Goal: Task Accomplishment & Management: Use online tool/utility

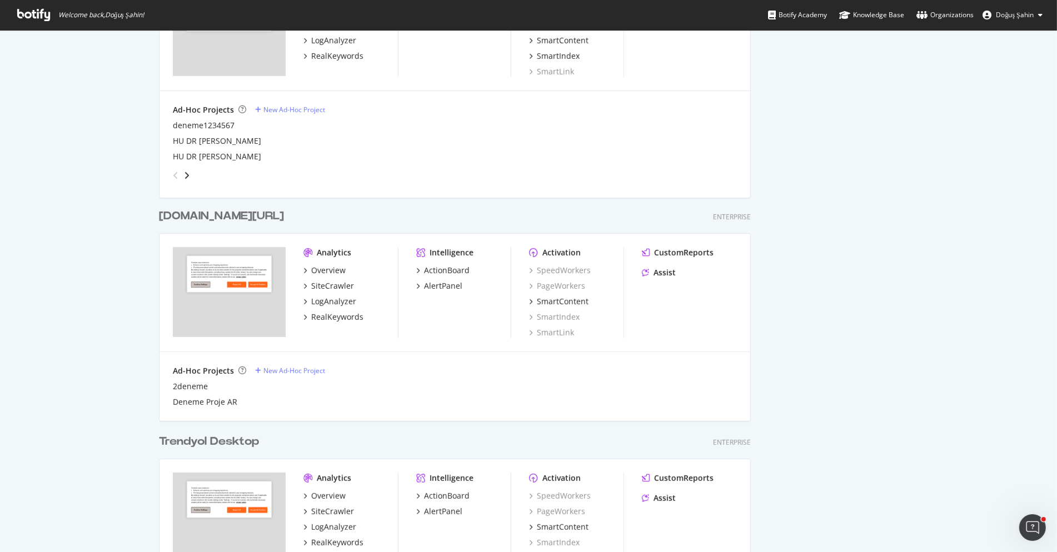
scroll to position [645, 0]
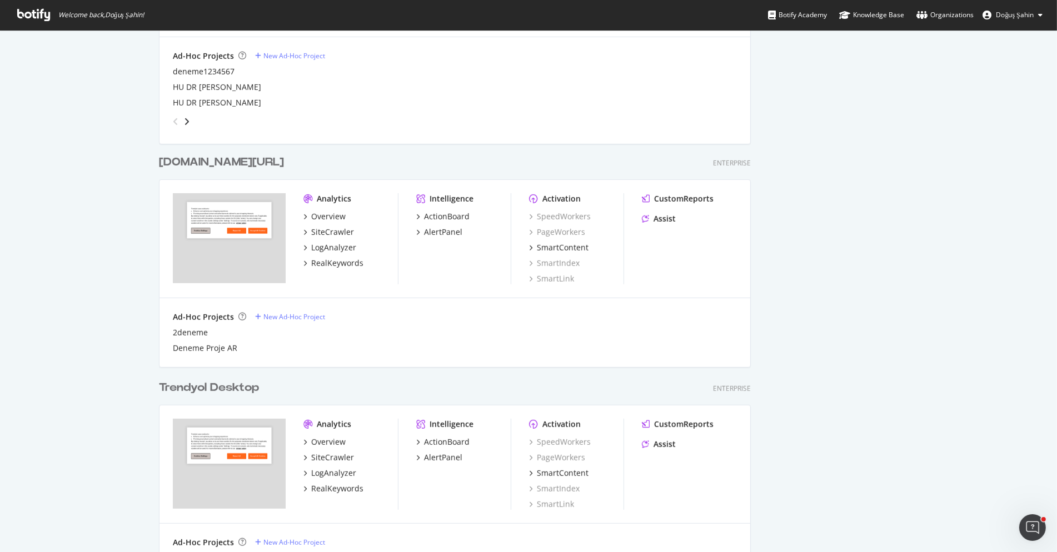
click at [230, 317] on div "Ad-Hoc Projects" at bounding box center [203, 317] width 61 height 11
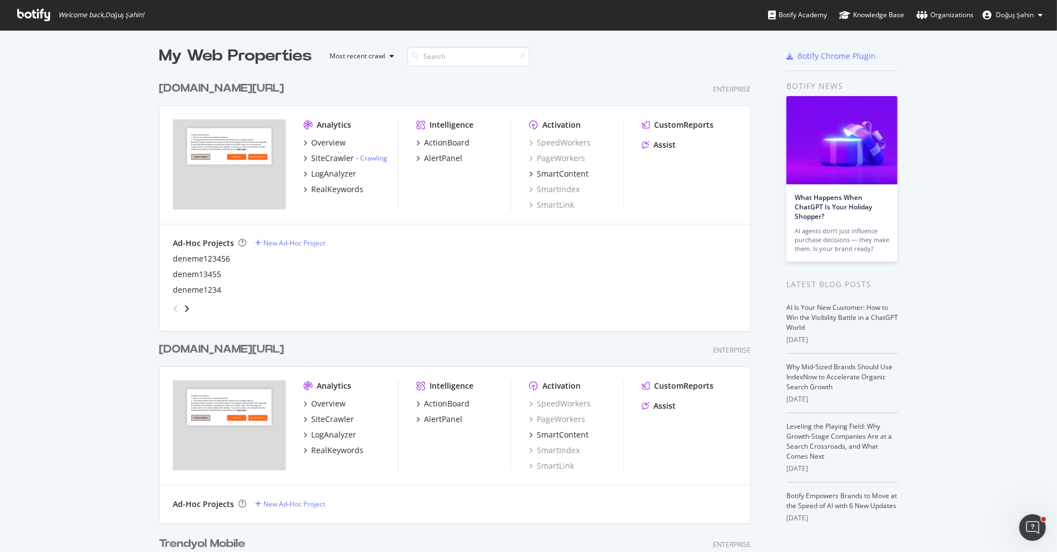
scroll to position [0, 0]
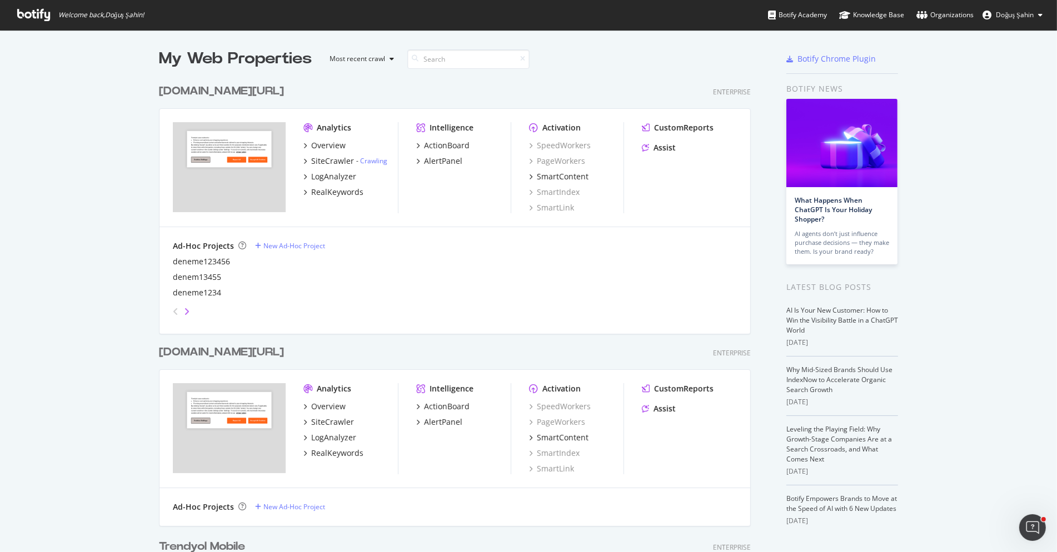
click at [186, 308] on icon "angle-right" at bounding box center [187, 311] width 6 height 9
click at [187, 309] on icon "angle-right" at bounding box center [187, 311] width 6 height 9
click at [203, 279] on div "Launch your first crawl in order to display a short link to your last analysis." at bounding box center [193, 268] width 167 height 29
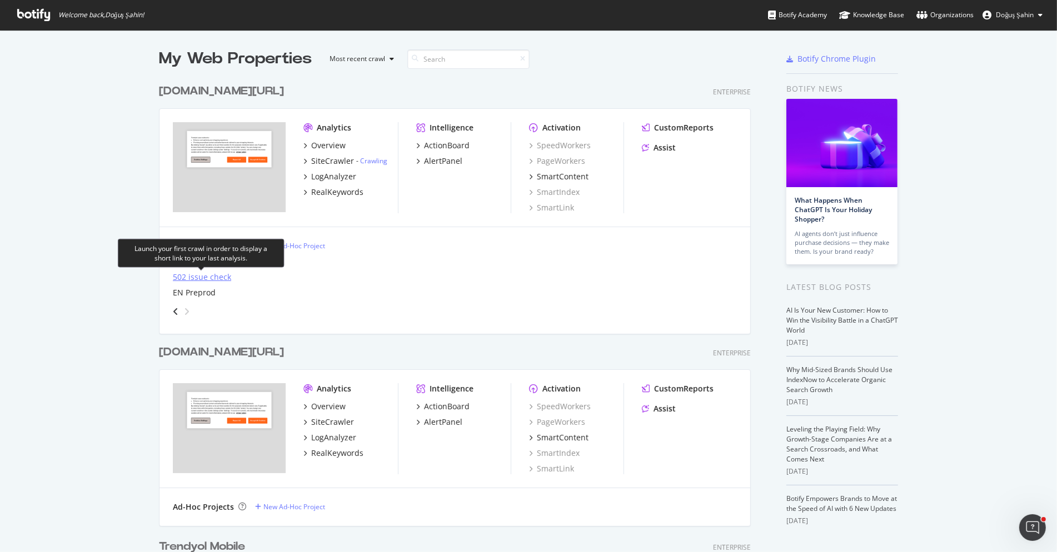
click at [199, 278] on div "502 issue check" at bounding box center [202, 277] width 58 height 11
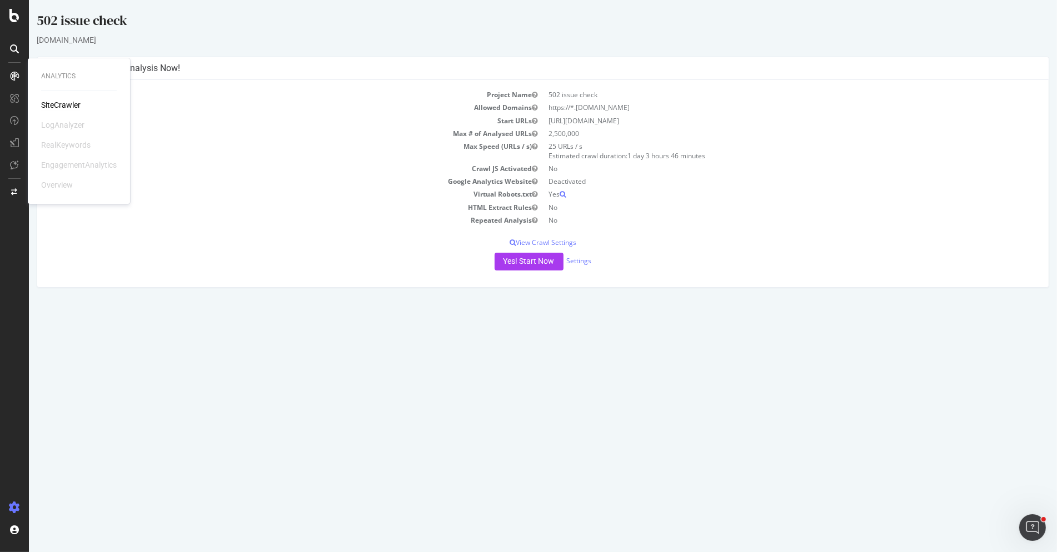
click at [55, 104] on div "SiteCrawler" at bounding box center [60, 104] width 39 height 11
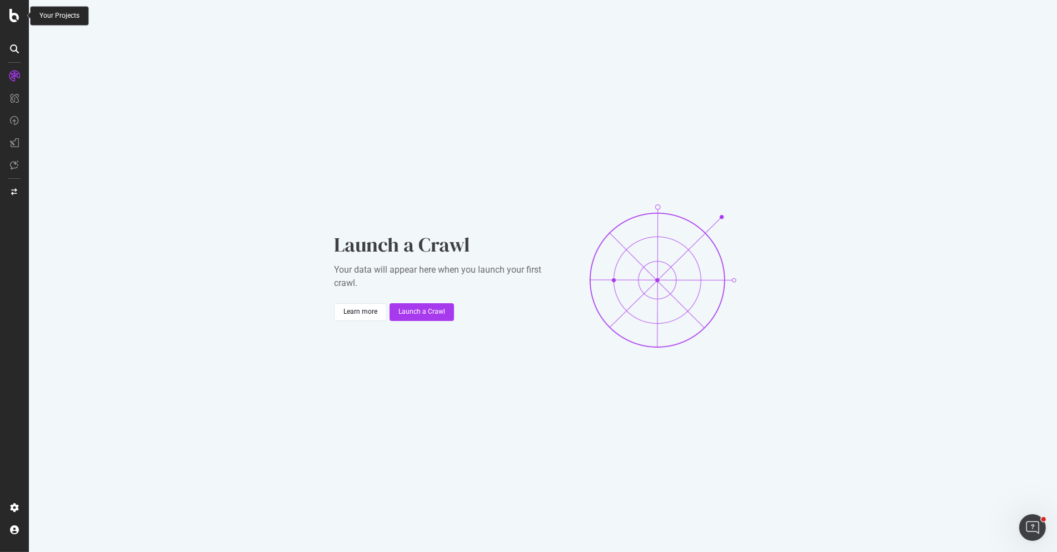
click at [9, 13] on div at bounding box center [14, 15] width 27 height 13
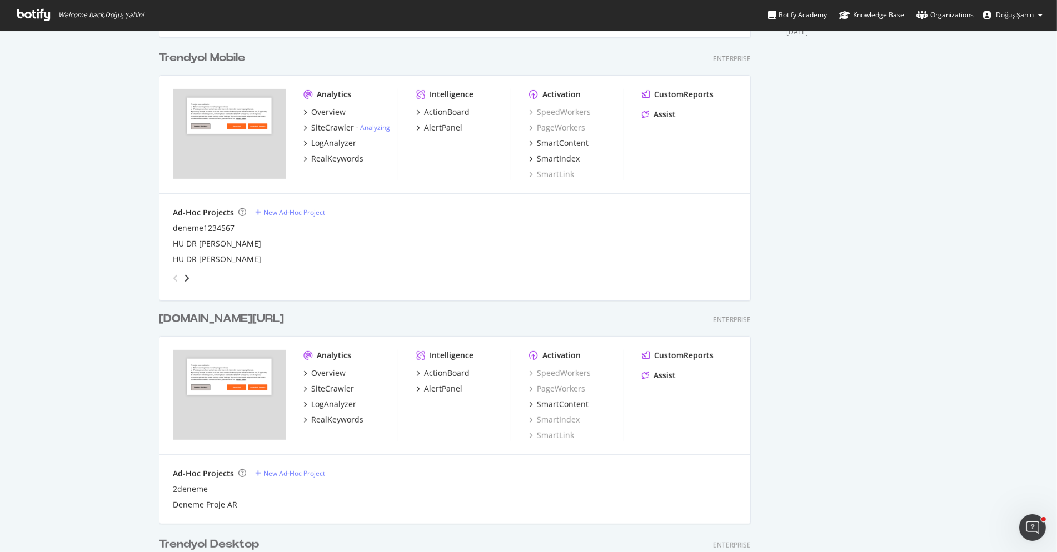
scroll to position [645, 0]
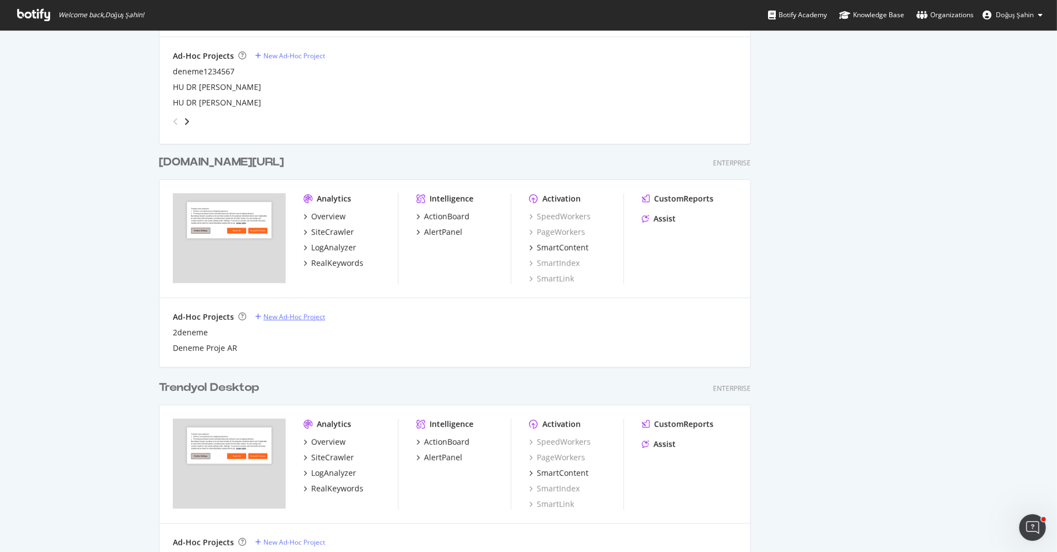
click at [304, 317] on div "New Ad-Hoc Project" at bounding box center [294, 316] width 62 height 9
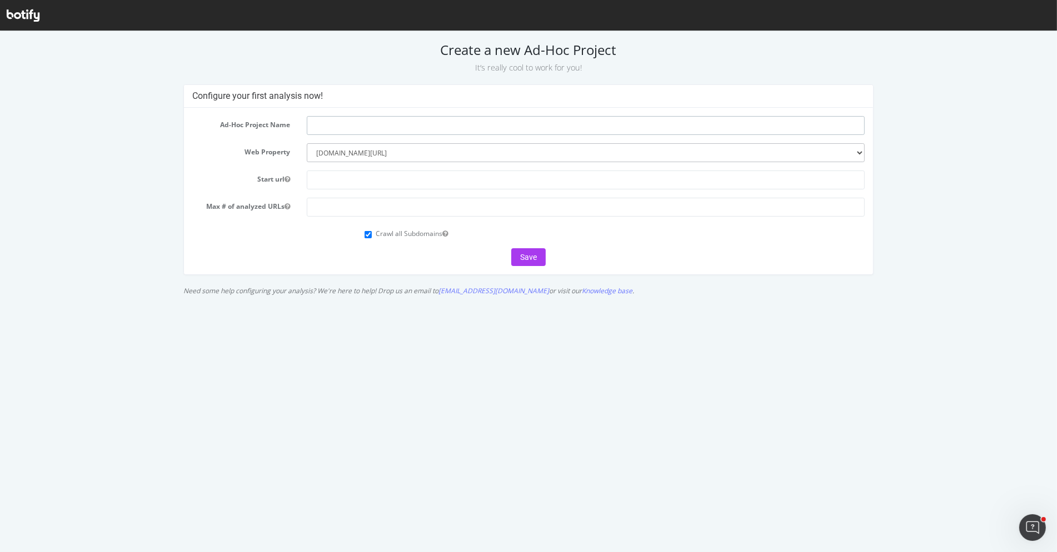
click at [363, 123] on input "text" at bounding box center [586, 125] width 558 height 19
click at [372, 125] on input "text" at bounding box center [586, 125] width 558 height 19
type input "Sitemap Crawl - Deneme"
click at [378, 173] on input "text" at bounding box center [586, 180] width 558 height 19
paste input "https://www.trendyol.com/ar/sitemap_categories.xml"
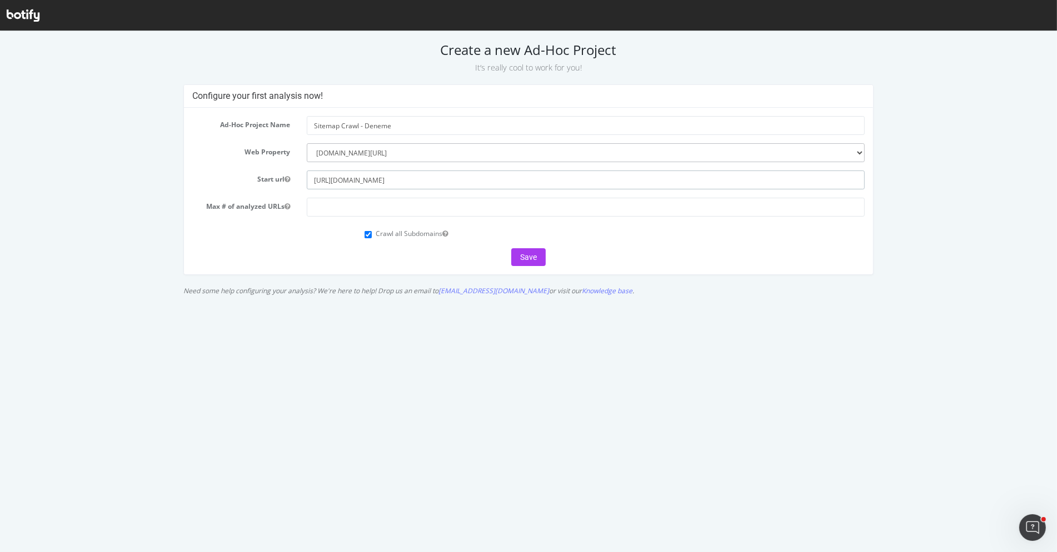
type input "https://www.trendyol.com/ar/sitemap_categories.xml"
click at [367, 207] on input "number" at bounding box center [586, 207] width 558 height 19
type input "10000"
click at [517, 259] on button "Save" at bounding box center [528, 257] width 34 height 18
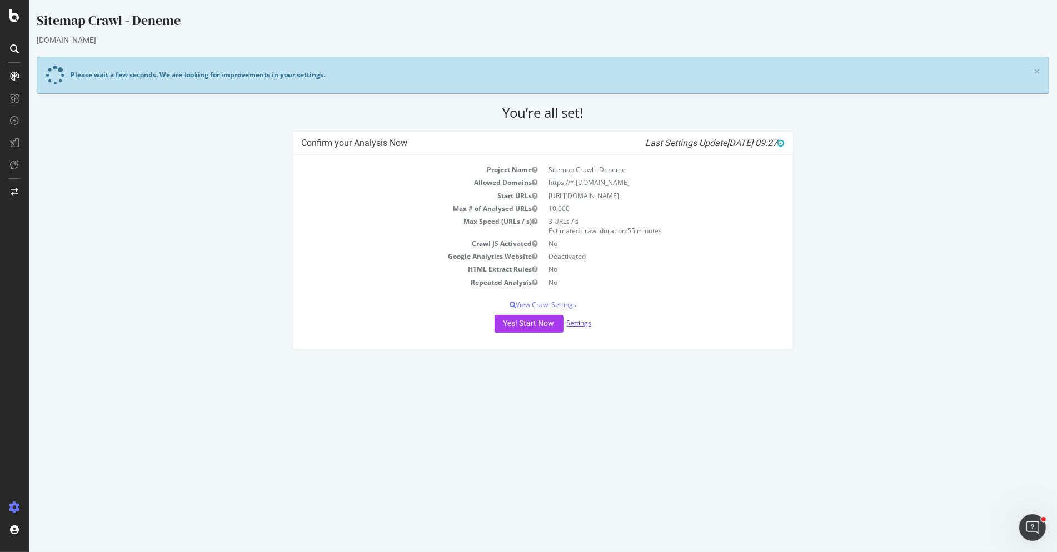
click at [583, 319] on link "Settings" at bounding box center [579, 322] width 25 height 9
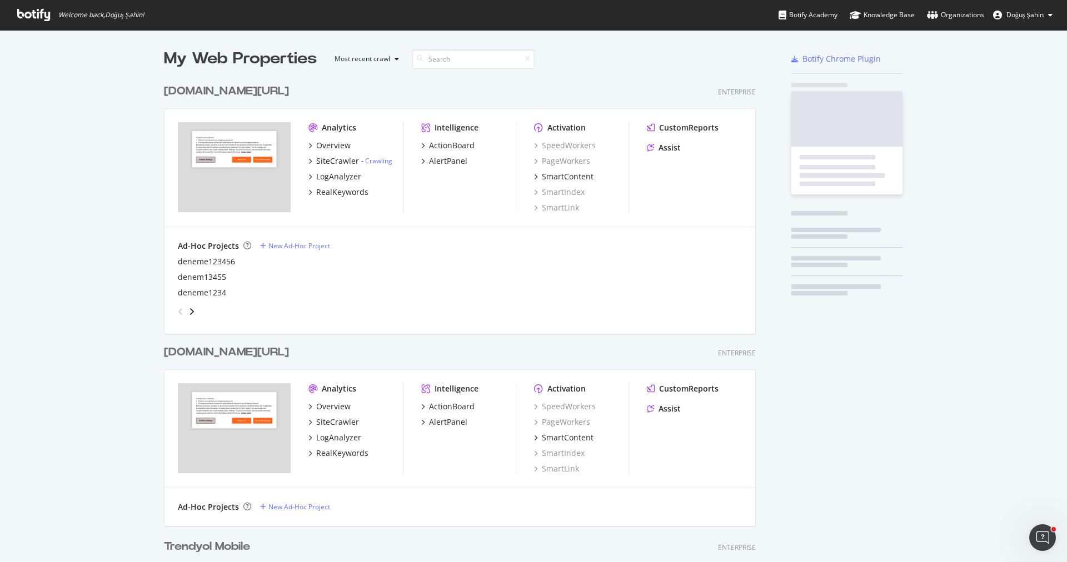
scroll to position [1585, 600]
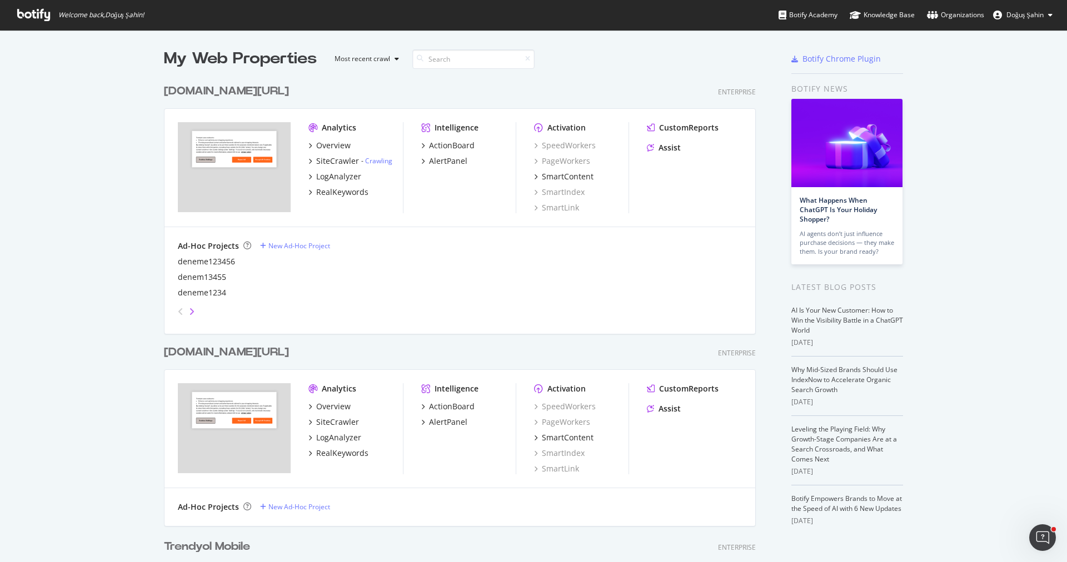
click at [192, 311] on icon "angle-right" at bounding box center [192, 311] width 6 height 9
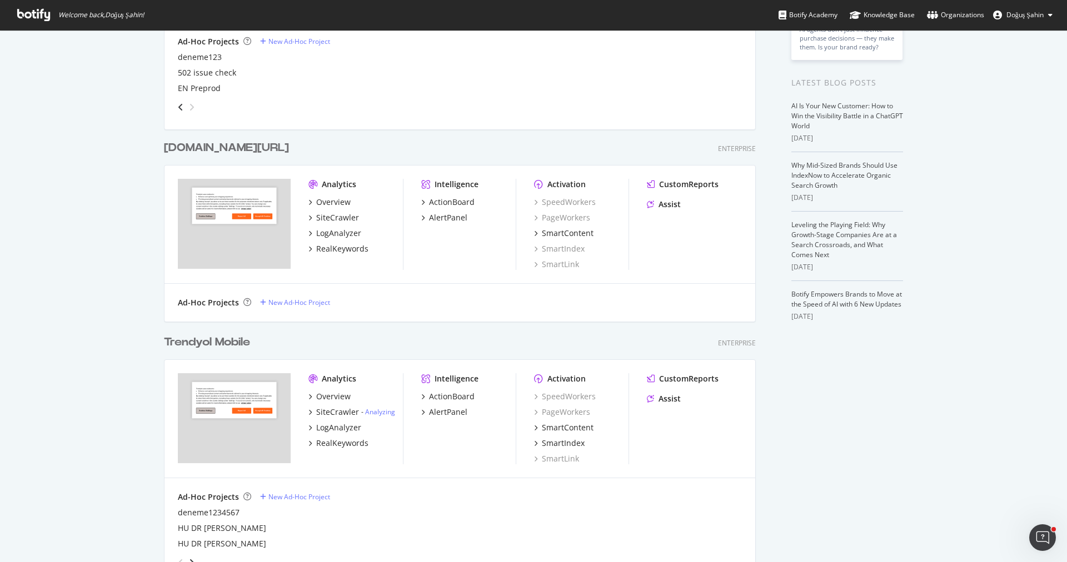
scroll to position [322, 0]
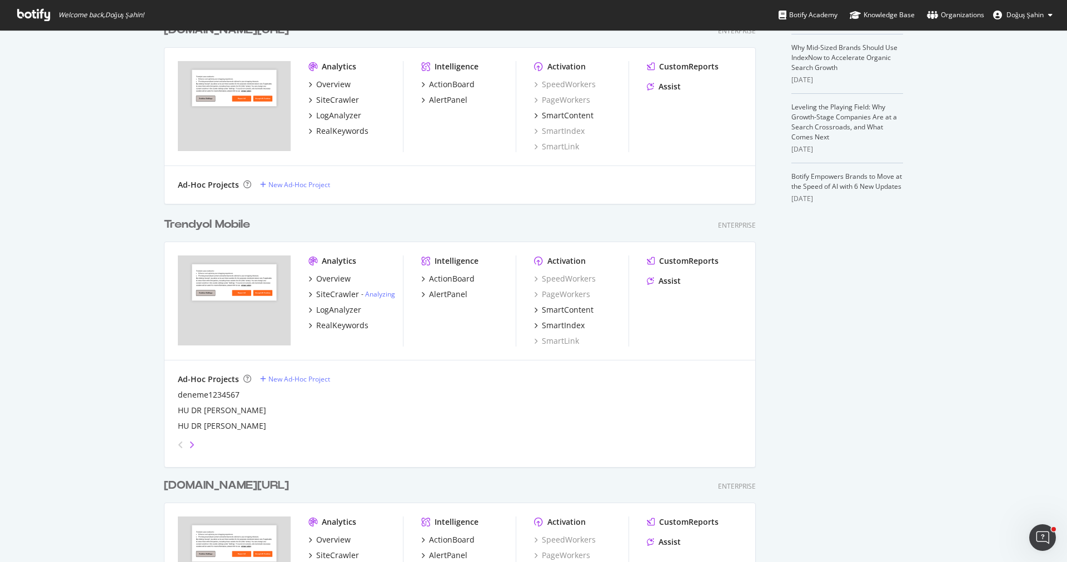
click at [193, 445] on icon "angle-right" at bounding box center [192, 444] width 6 height 9
click at [182, 444] on icon "angle-left" at bounding box center [181, 444] width 6 height 9
click at [216, 407] on div "HU DR [PERSON_NAME]" at bounding box center [222, 410] width 88 height 11
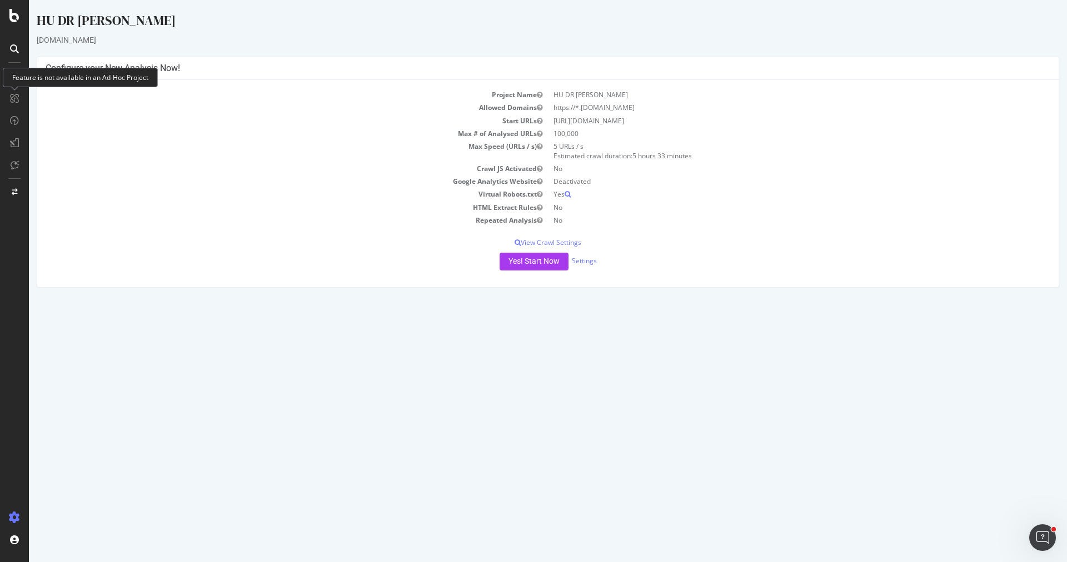
click at [590, 268] on div "Yes! Start Now Settings" at bounding box center [548, 262] width 1004 height 18
click at [586, 259] on link "Settings" at bounding box center [584, 260] width 25 height 9
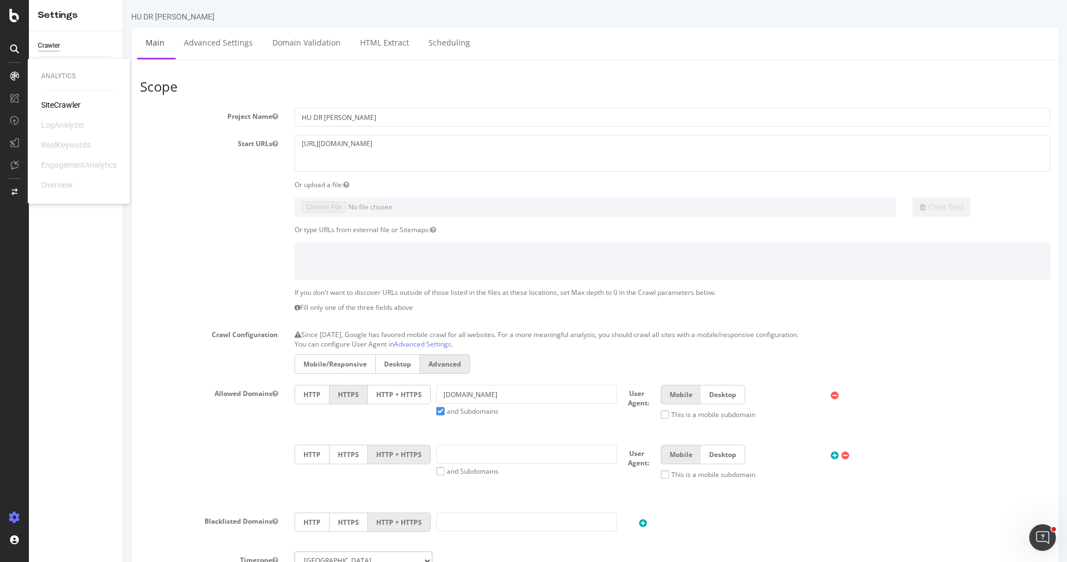
click at [211, 169] on div "Start URLs [URL][DOMAIN_NAME]" at bounding box center [595, 153] width 927 height 36
